Goal: Find contact information: Find contact information

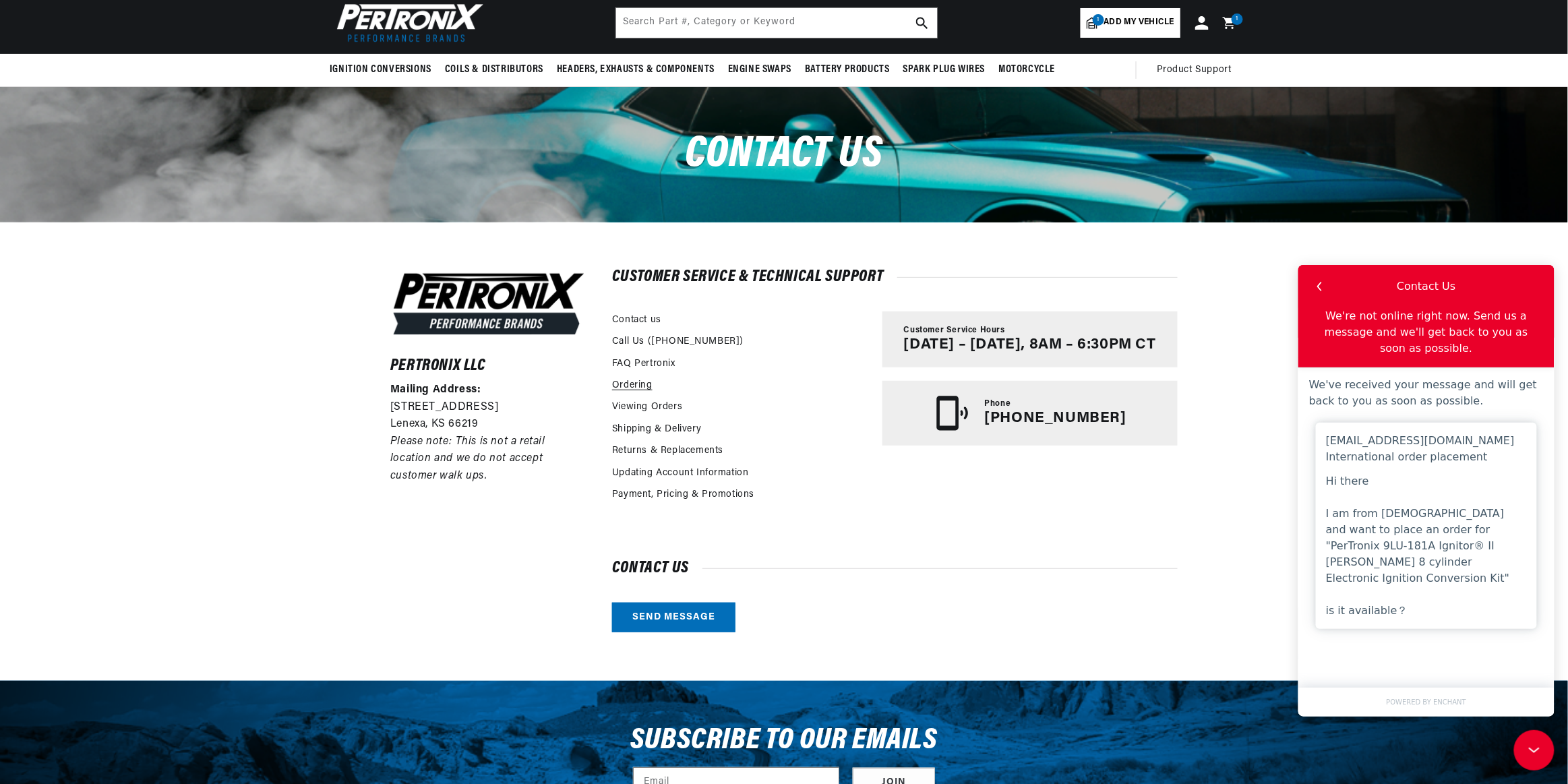
click at [634, 383] on link "Ordering" at bounding box center [632, 386] width 40 height 15
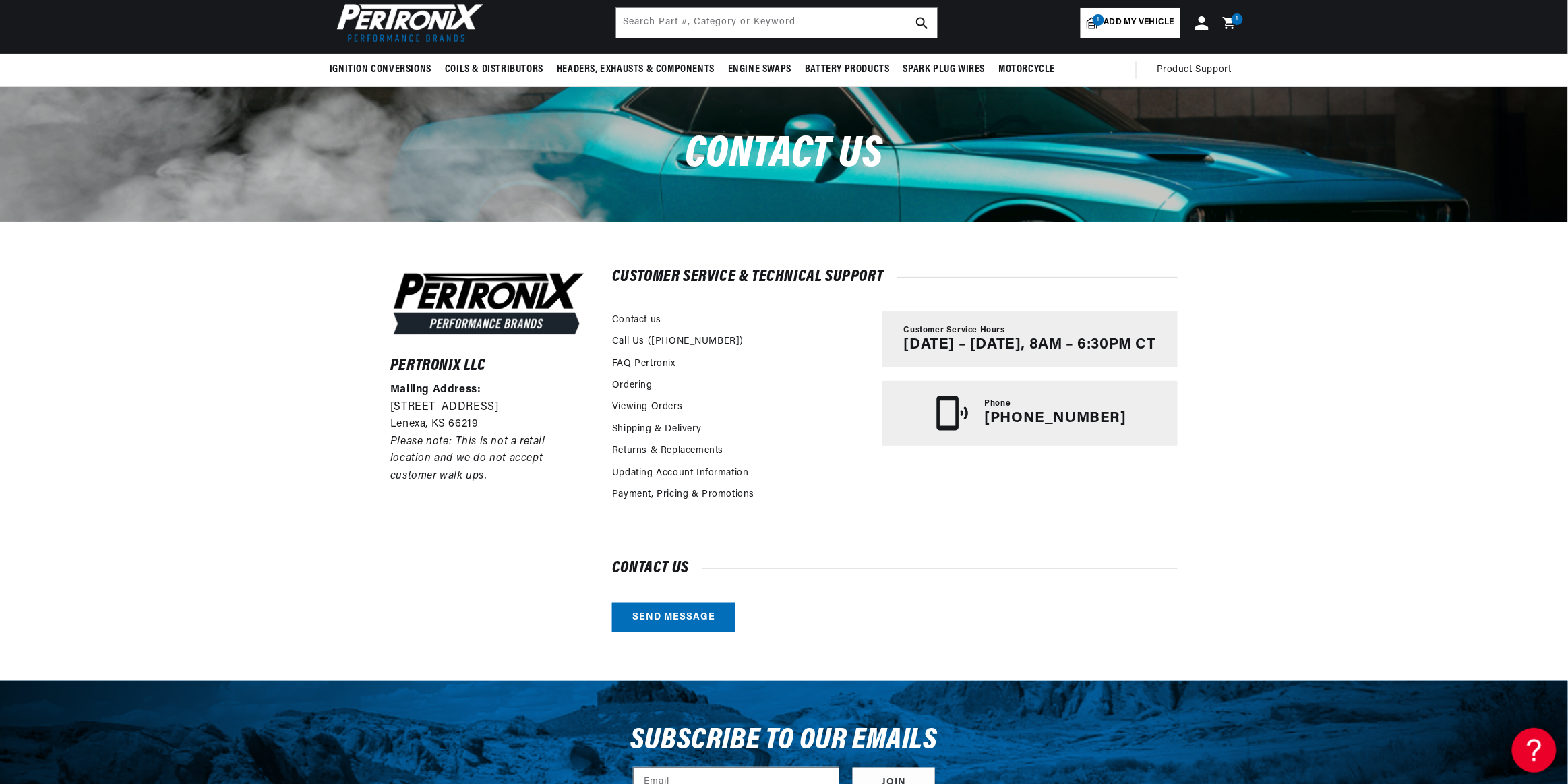
click at [1523, 746] on icon at bounding box center [1531, 747] width 20 height 101
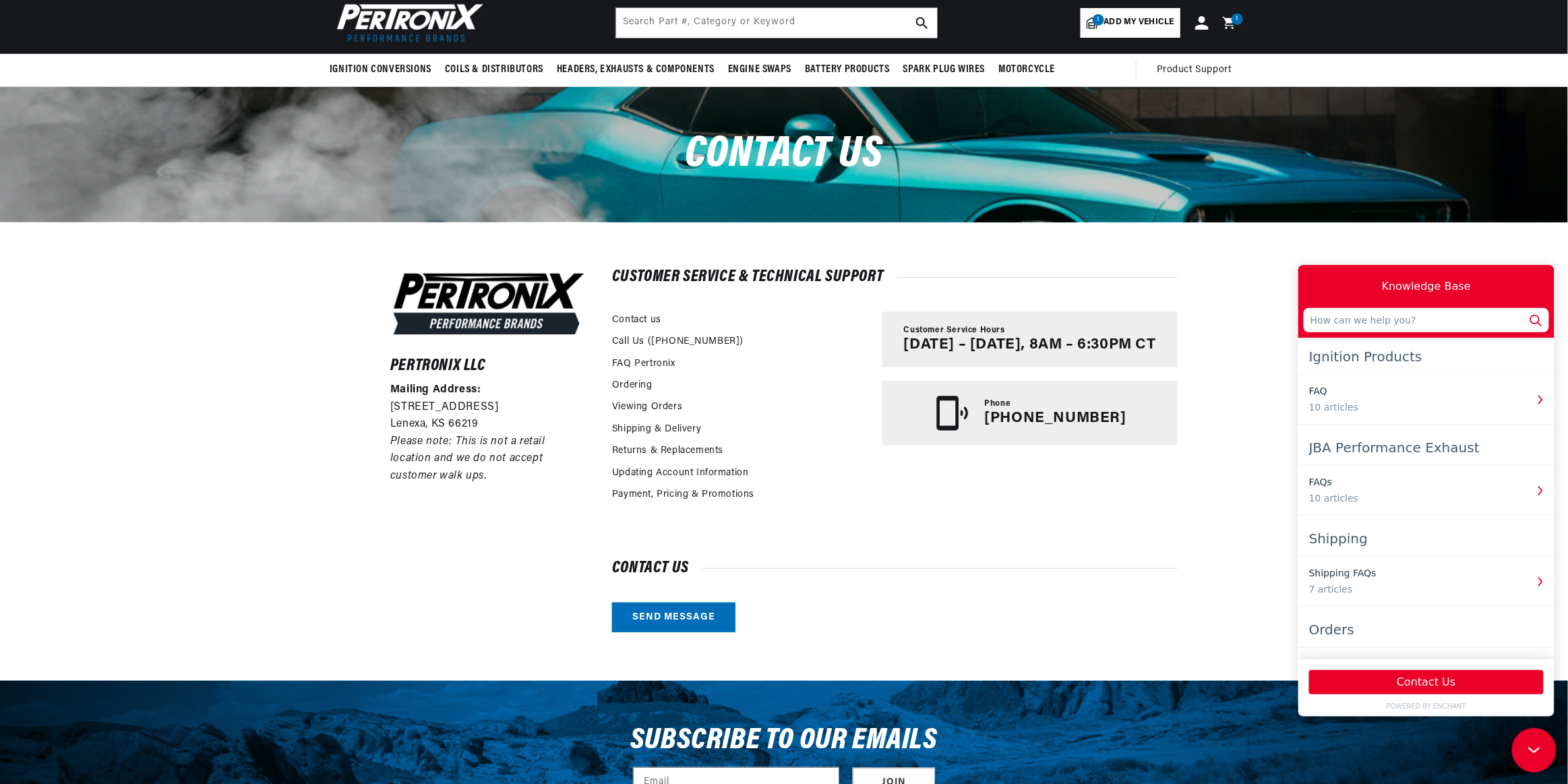
click at [1523, 746] on icon at bounding box center [1531, 747] width 20 height 101
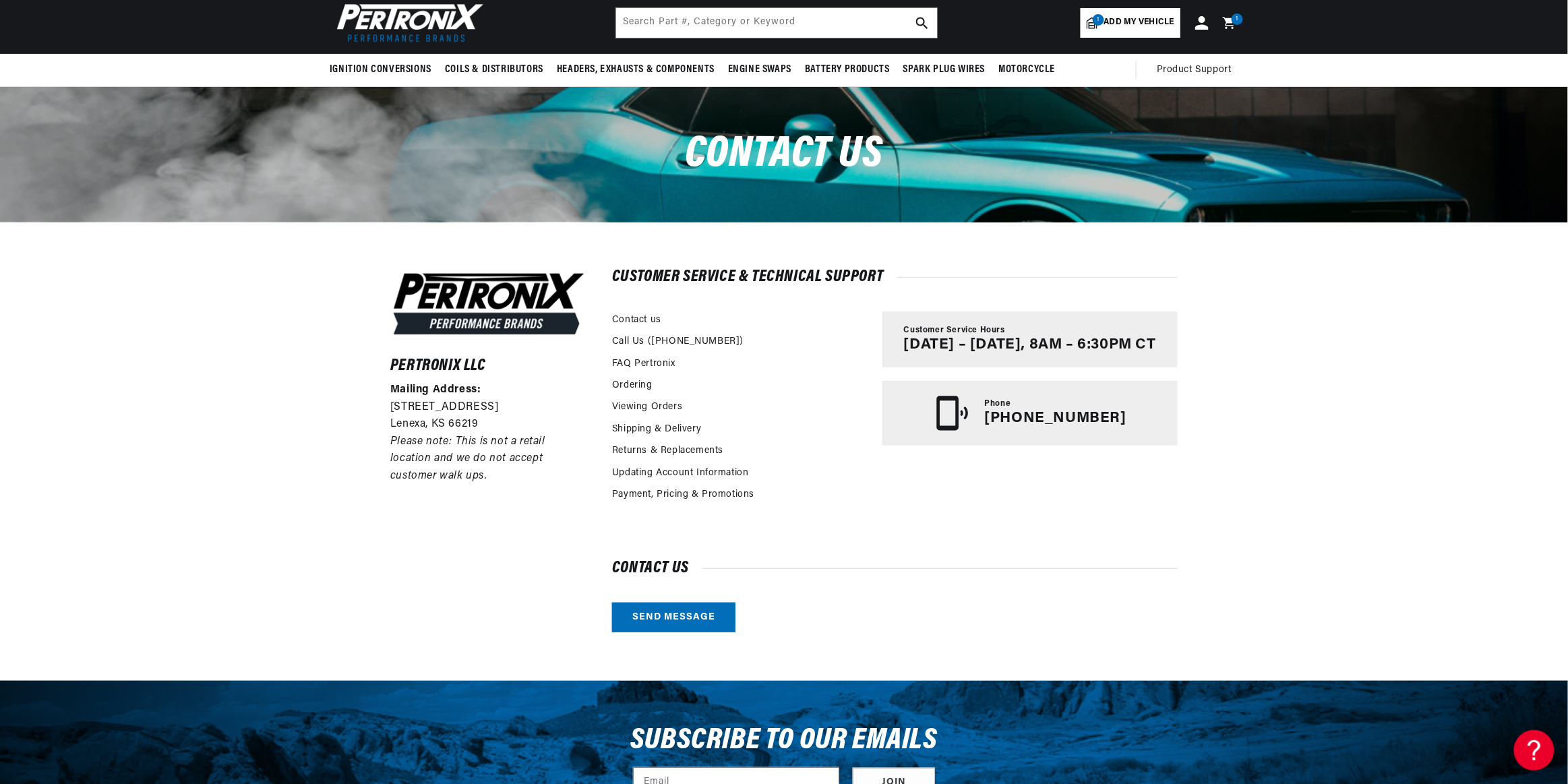
click at [1526, 748] on icon at bounding box center [1534, 750] width 20 height 101
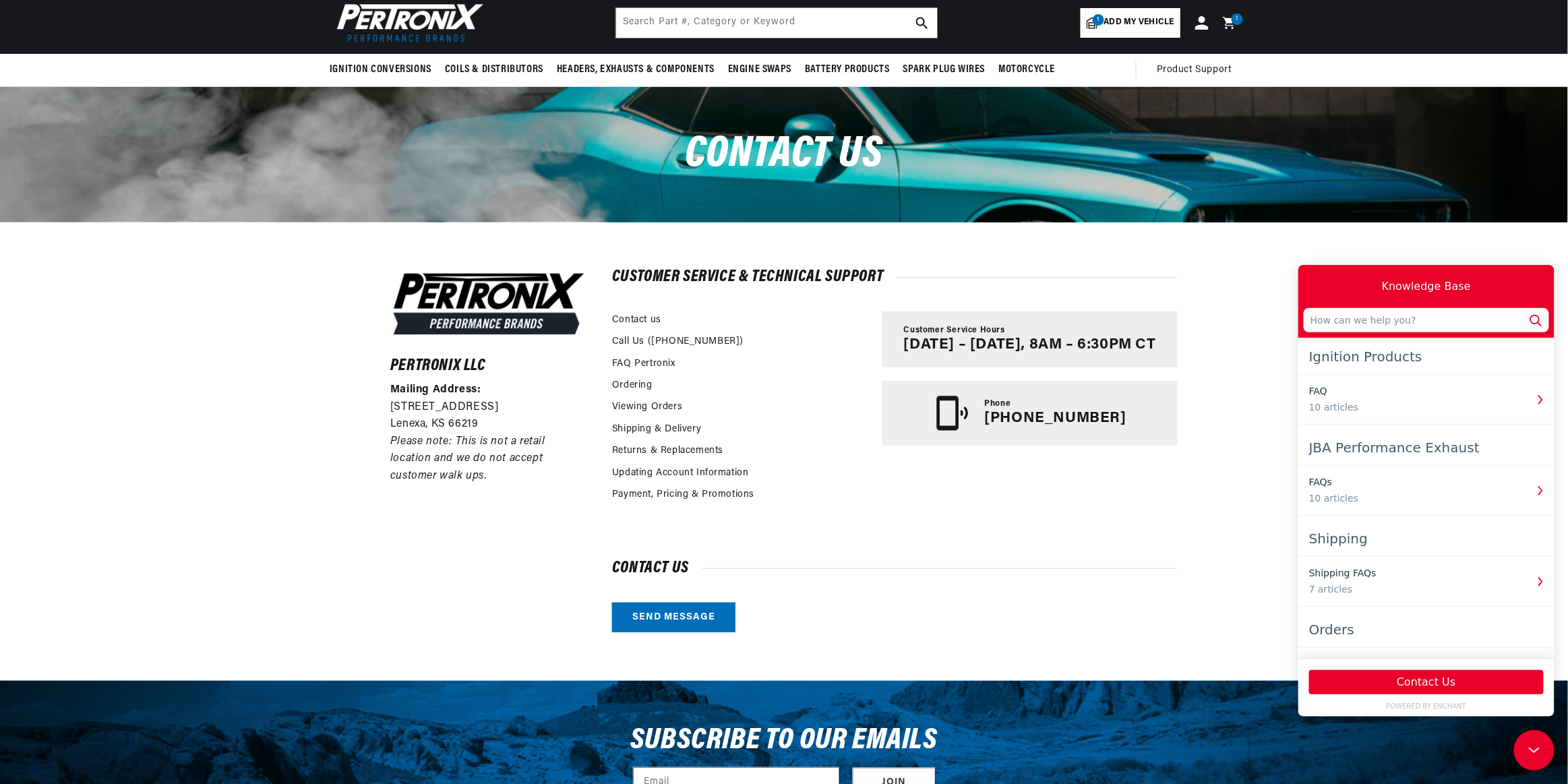
click at [1526, 748] on icon at bounding box center [1534, 750] width 20 height 101
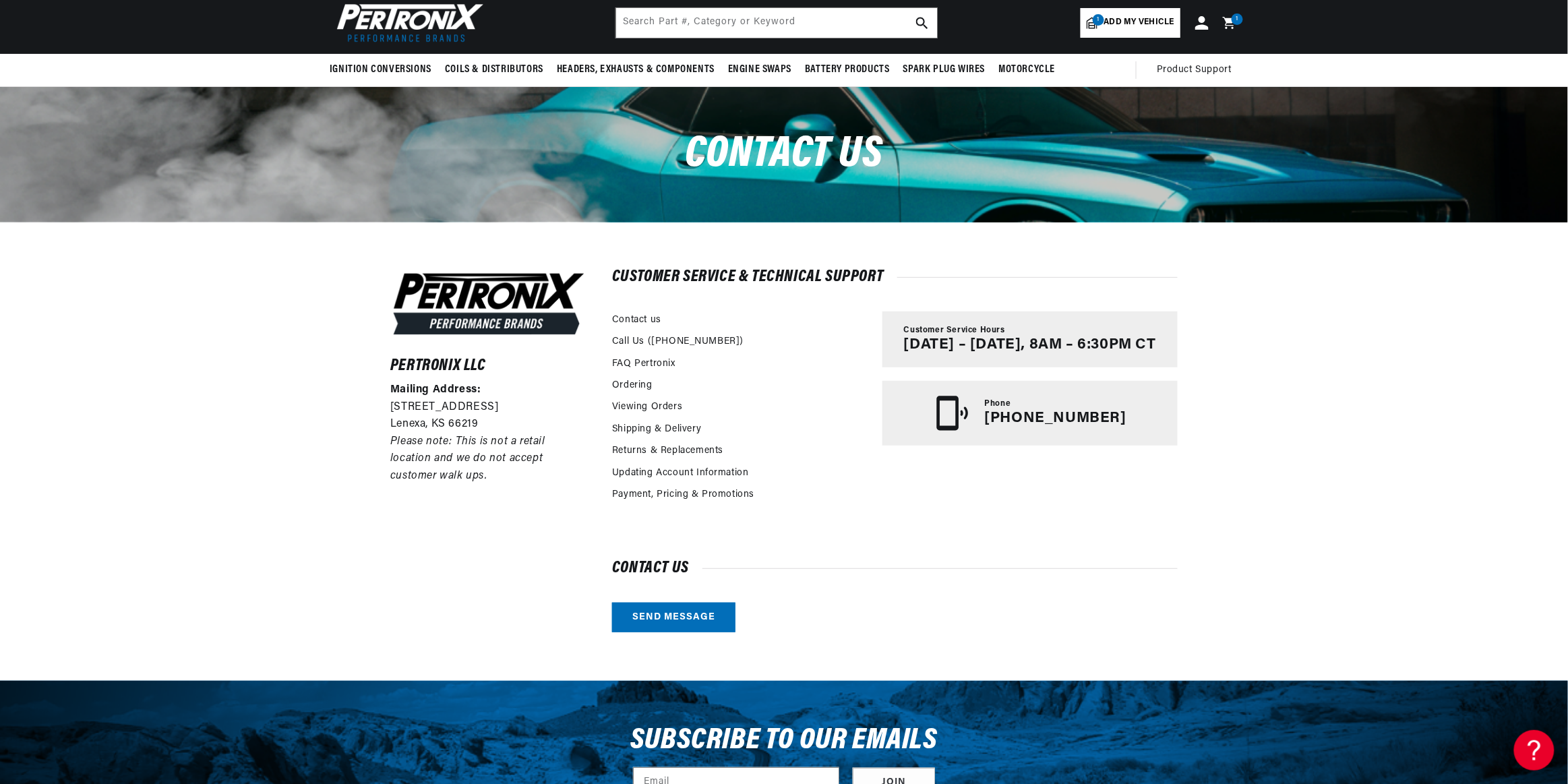
scroll to position [0, 408]
